Goal: Task Accomplishment & Management: Manage account settings

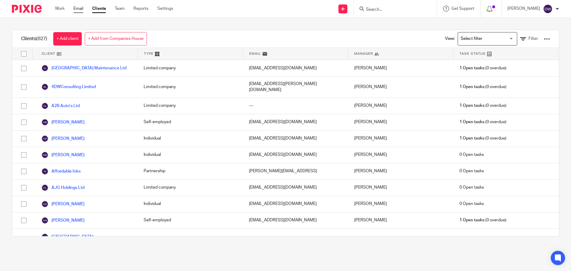
click at [81, 10] on link "Email" at bounding box center [78, 9] width 10 height 6
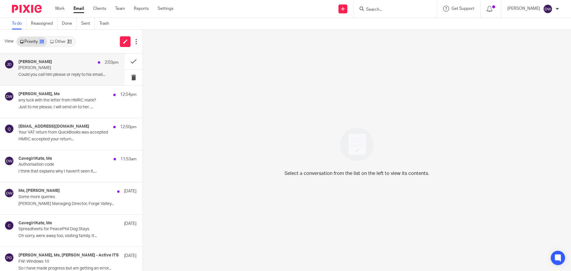
click at [23, 69] on p "[PERSON_NAME]" at bounding box center [58, 67] width 80 height 5
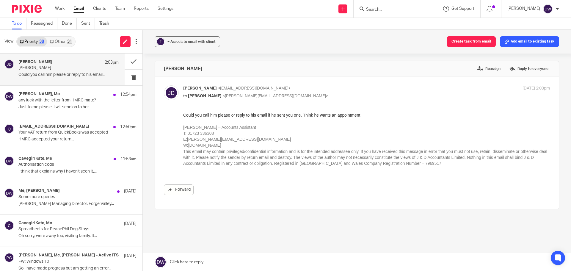
click at [65, 37] on link "Other 31" at bounding box center [61, 42] width 28 height 10
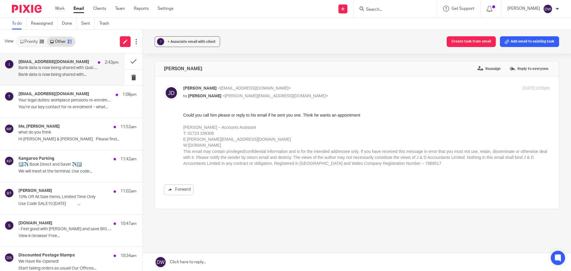
click at [53, 73] on p "Bank data is now being shared with..." at bounding box center [68, 74] width 100 height 5
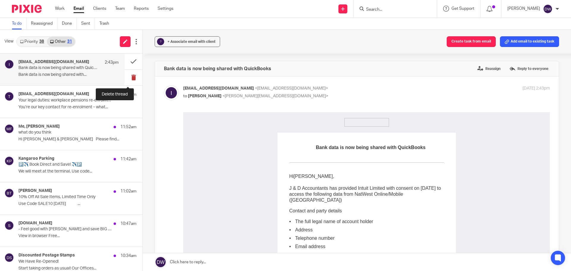
click at [130, 75] on button at bounding box center [134, 78] width 18 height 16
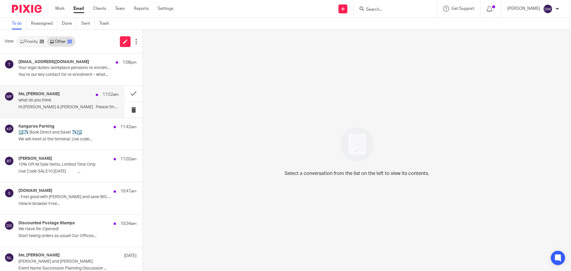
click at [91, 101] on p "what do you think" at bounding box center [58, 100] width 80 height 5
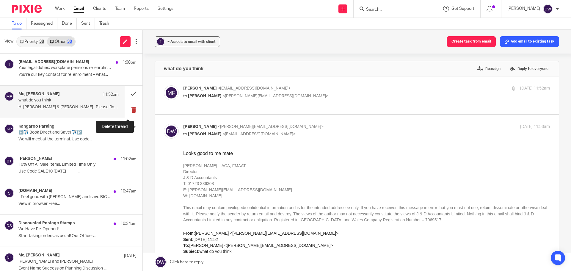
click at [129, 109] on button at bounding box center [134, 110] width 18 height 16
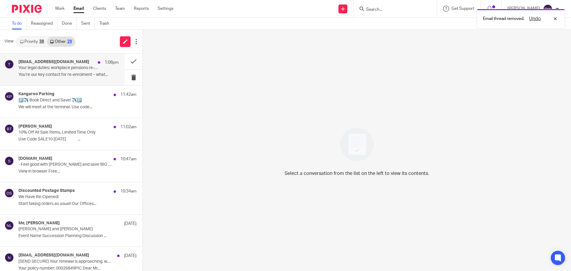
click at [66, 66] on p "Your legal duties: workplace pensions re-enrolment" at bounding box center [58, 67] width 80 height 5
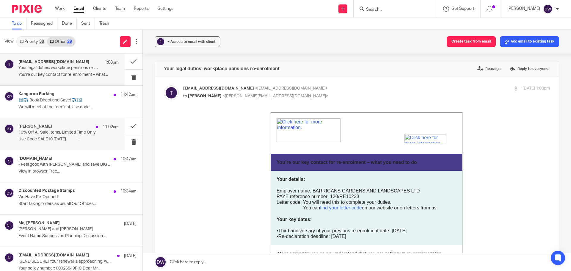
click at [62, 123] on div "Brook Taverner 11:02am 10% Off All Sale Items, Limited Time Only Use Code SALE1…" at bounding box center [62, 134] width 125 height 32
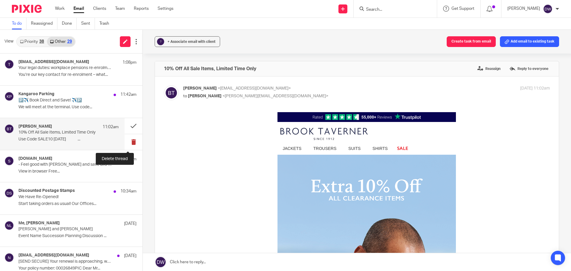
click at [125, 143] on button at bounding box center [134, 142] width 18 height 16
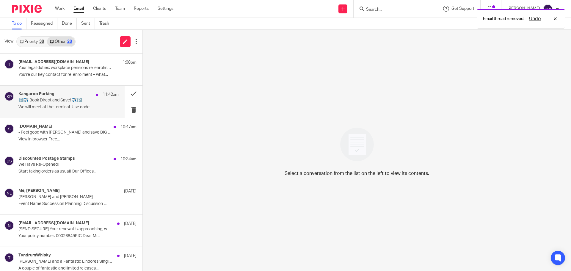
click at [93, 107] on p "We will meet at the terminal. Use code..." at bounding box center [68, 107] width 100 height 5
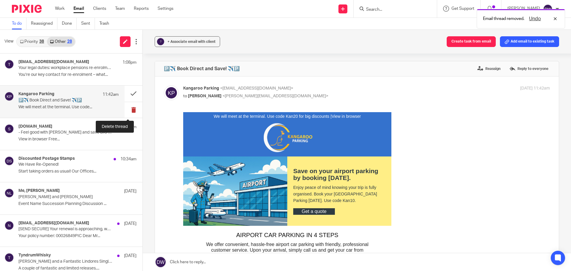
click at [134, 108] on button at bounding box center [134, 110] width 18 height 16
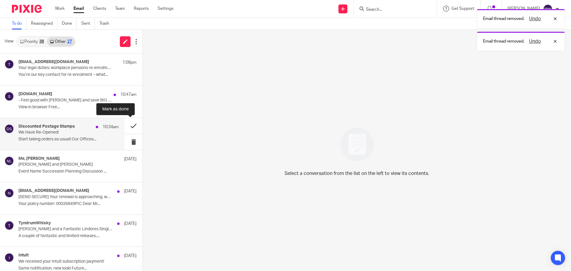
click at [128, 126] on button at bounding box center [134, 126] width 18 height 16
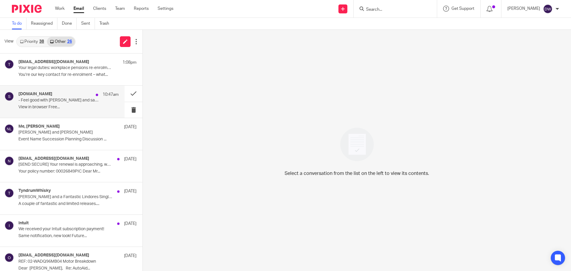
click at [66, 101] on p "- Feel good with Leitz and save BIG on your office essentials!" at bounding box center [58, 100] width 80 height 5
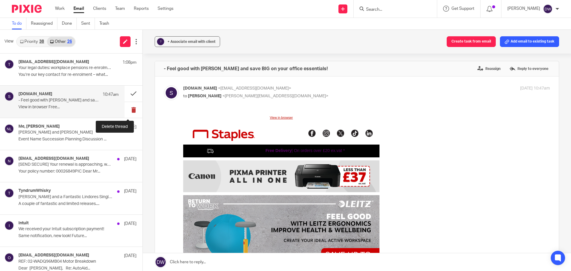
click at [125, 111] on button at bounding box center [134, 110] width 18 height 16
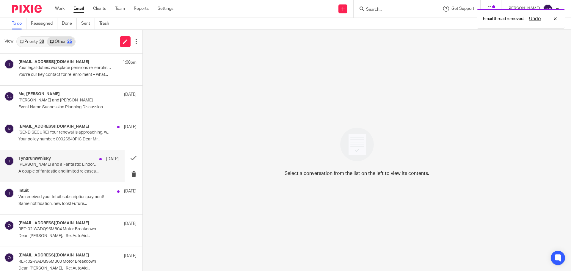
click at [84, 168] on div "TyndrumWhisky 13 Aug Glengoyne Mizunara and a Fantastic Lindores Single Cask A …" at bounding box center [68, 166] width 100 height 20
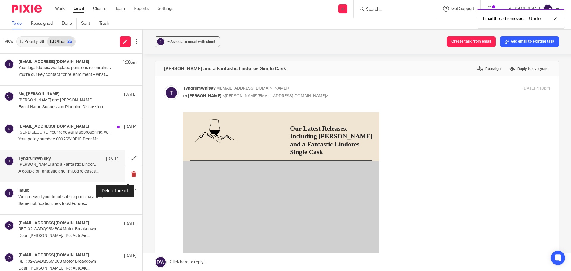
click at [125, 175] on button at bounding box center [134, 174] width 18 height 16
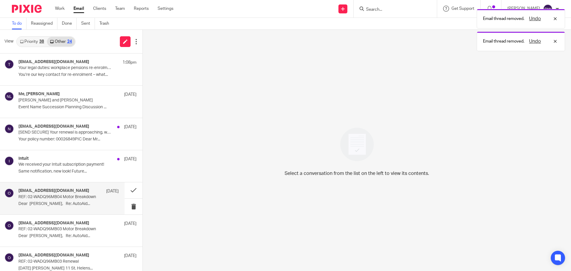
click at [88, 183] on div "Office@AutoAidBreakdown.co.uk 13 Aug REF: 02-WADQ96MB04 Motor Breakdown Dear Mr…" at bounding box center [62, 198] width 125 height 32
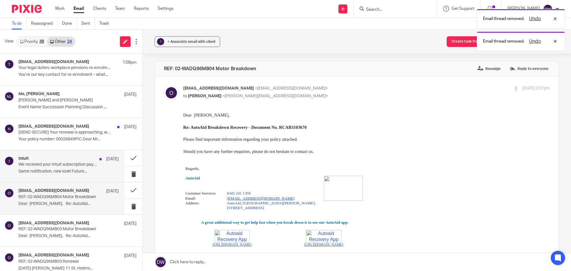
click at [93, 171] on p "Same notification, new look! Future..." at bounding box center [68, 171] width 100 height 5
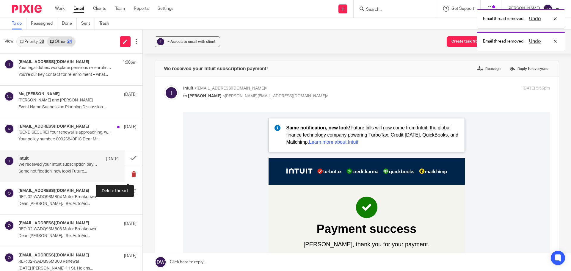
click at [125, 174] on button at bounding box center [134, 174] width 18 height 16
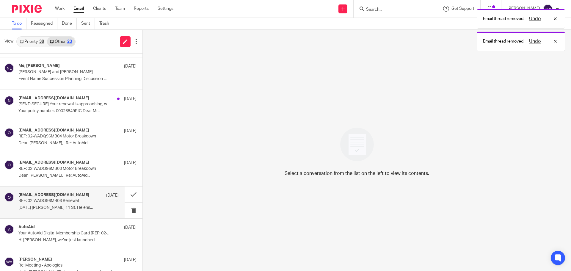
scroll to position [89, 0]
